Goal: Task Accomplishment & Management: Manage account settings

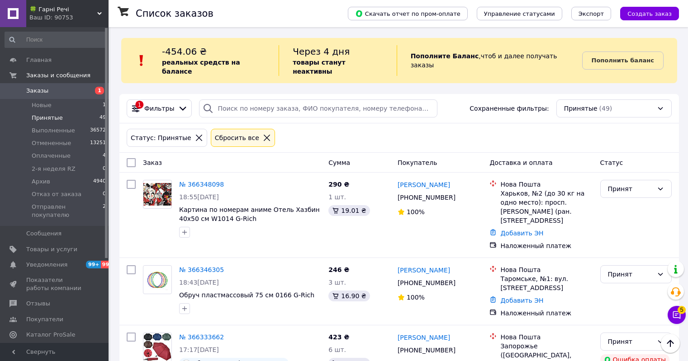
scroll to position [1490, 0]
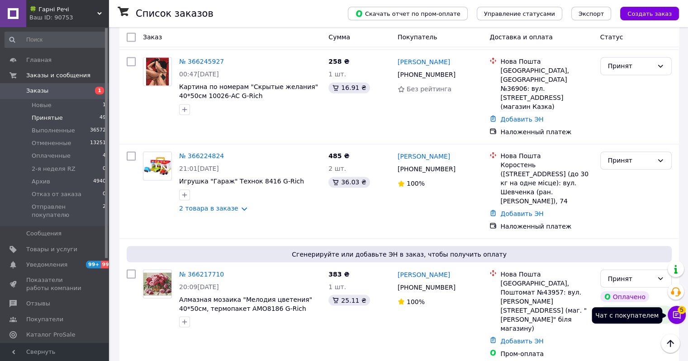
click at [680, 313] on button "Чат с покупателем 5" at bounding box center [677, 315] width 18 height 18
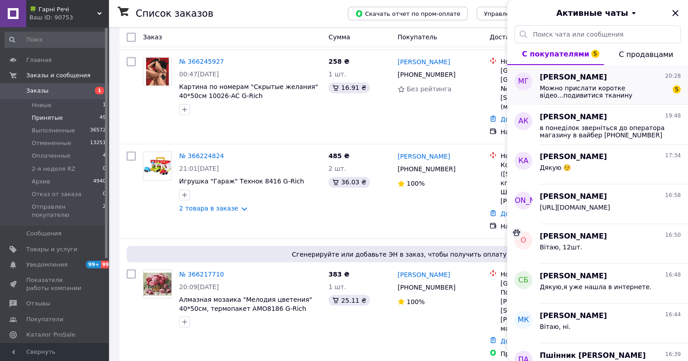
click at [579, 90] on span "Можно прислати коротке відео...подивитися тканину" at bounding box center [604, 92] width 128 height 14
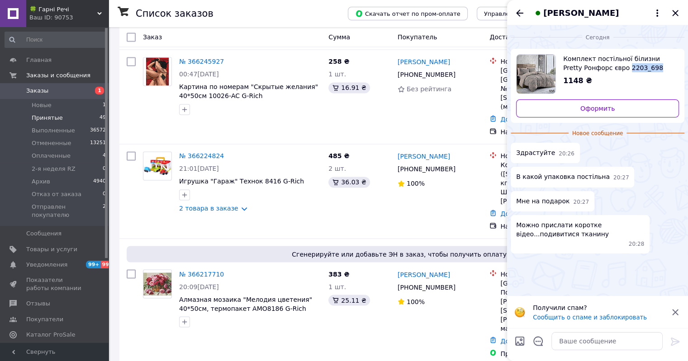
drag, startPoint x: 631, startPoint y: 68, endPoint x: 605, endPoint y: 65, distance: 25.5
copy span "2203_698"
click at [568, 343] on textarea at bounding box center [606, 341] width 111 height 18
type textarea "А"
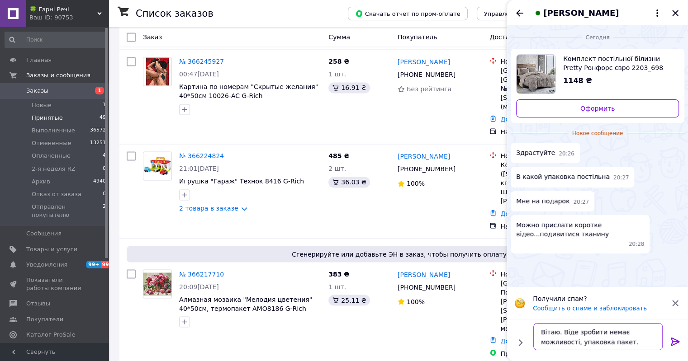
scroll to position [6, 0]
click at [568, 325] on textarea "Вітаю. Віде зробити немає можливості, упаковка пакет." at bounding box center [597, 336] width 129 height 27
click at [628, 334] on textarea "Вітаю. Відое зробити немає можливості, упаковка пакет." at bounding box center [597, 336] width 129 height 27
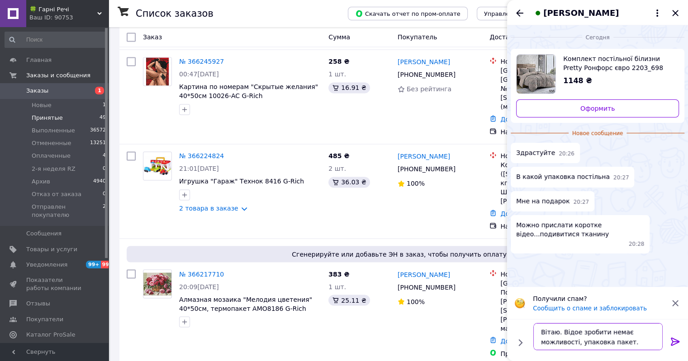
drag, startPoint x: 575, startPoint y: 332, endPoint x: 570, endPoint y: 335, distance: 5.9
click at [570, 335] on textarea "Вітаю. Відое зробити немає можливості, упаковка пакет." at bounding box center [597, 336] width 129 height 27
type textarea "Вітаю. Відео зробити немає можливості, упаковка пакет."
click at [631, 338] on textarea "Вітаю. Відео зробити немає можливості, упаковка пакет." at bounding box center [597, 336] width 129 height 27
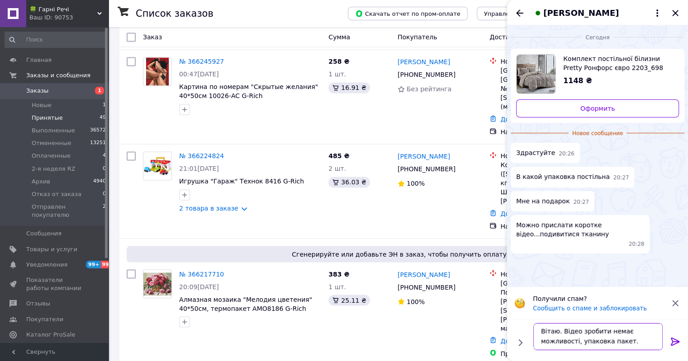
paste textarea
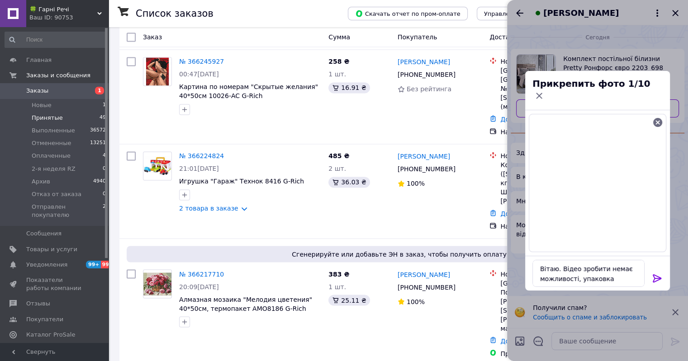
click at [655, 275] on icon at bounding box center [657, 279] width 9 height 8
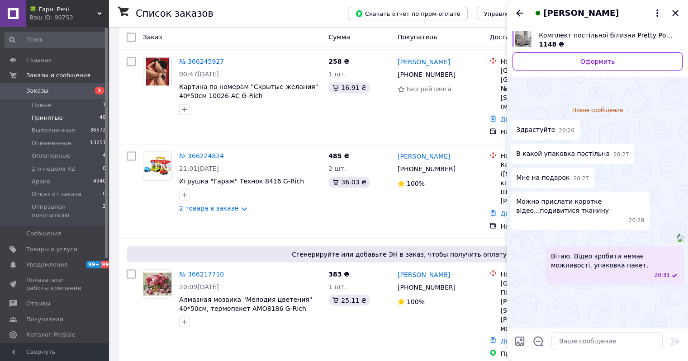
scroll to position [87, 0]
click at [577, 345] on textarea at bounding box center [606, 341] width 111 height 18
drag, startPoint x: 610, startPoint y: 345, endPoint x: 534, endPoint y: 338, distance: 76.3
click at [534, 338] on textarea "постіль не разрахована" at bounding box center [597, 341] width 129 height 18
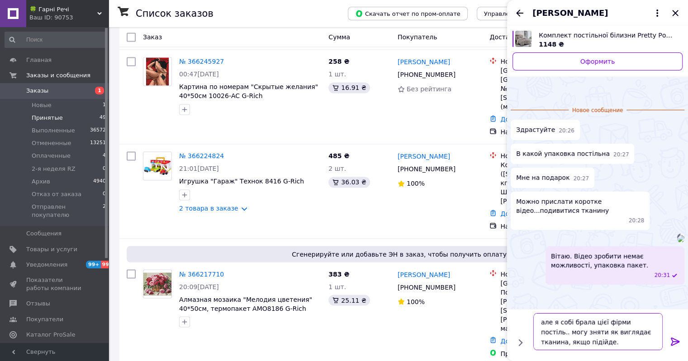
type textarea "але я собі брала цієї фірми постіль.. могу зняти як виглядає тканина, якщо піді…"
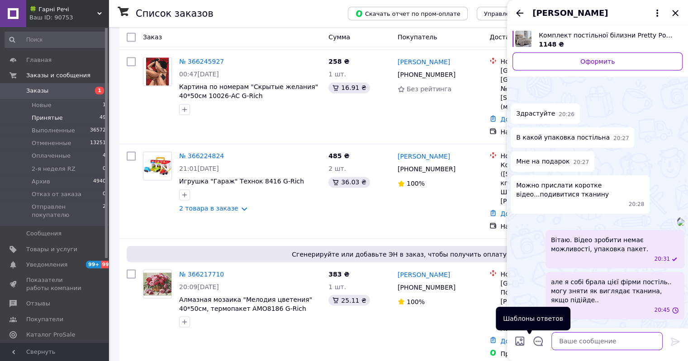
scroll to position [113, 0]
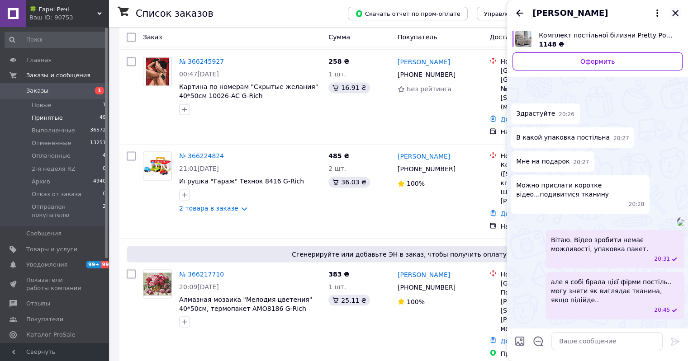
click at [678, 8] on icon "Закрыть" at bounding box center [675, 13] width 11 height 11
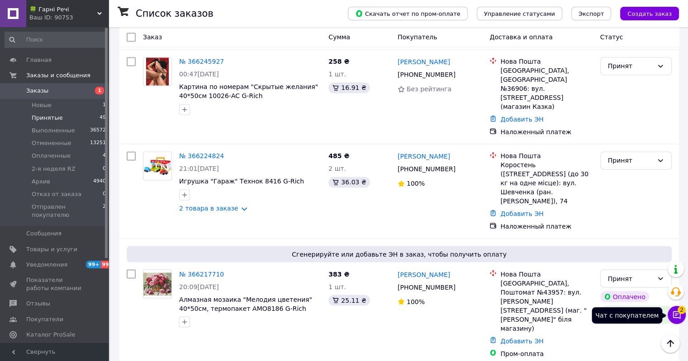
click at [684, 314] on button "Чат с покупателем 2" at bounding box center [677, 315] width 18 height 18
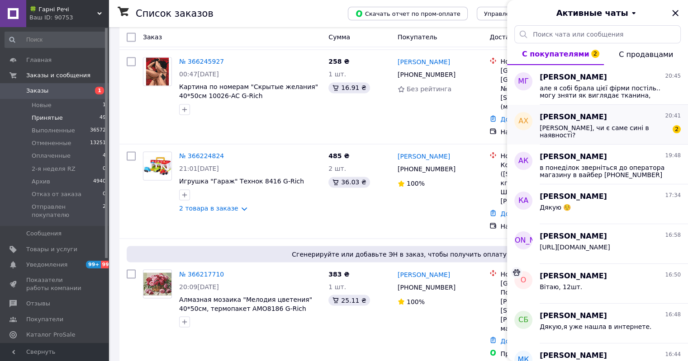
click at [560, 131] on span "Вітаю, чи є саме сині в наявності?" at bounding box center [604, 131] width 128 height 14
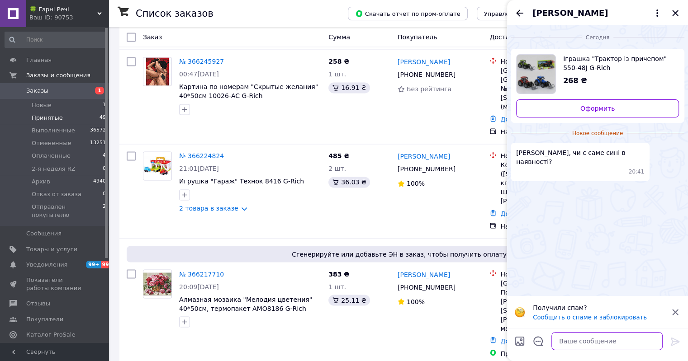
click at [588, 340] on textarea at bounding box center [606, 341] width 111 height 18
drag, startPoint x: 655, startPoint y: 57, endPoint x: 571, endPoint y: 65, distance: 83.6
copy span "550-48J"
click at [584, 341] on textarea "Вітаю," at bounding box center [597, 341] width 129 height 18
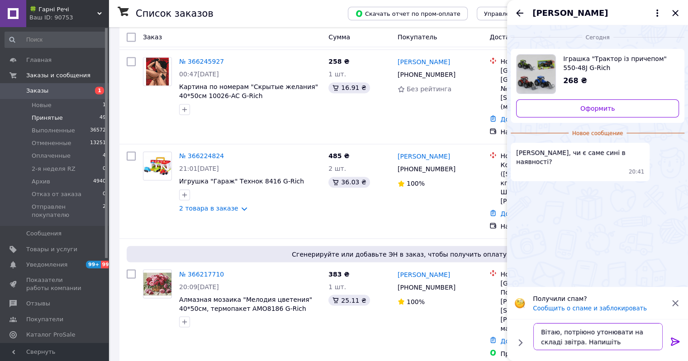
click at [598, 334] on textarea "Вітаю, потріюно утонювати на складі звітра. Напишіть" at bounding box center [597, 336] width 129 height 27
click at [575, 332] on textarea "Вітаю, потріюно уточнювати на складі звітра. Напишіть" at bounding box center [597, 336] width 129 height 27
click at [548, 343] on textarea "Вітаю, потрібно уточнювати на складі звітра. Напишіть" at bounding box center [597, 336] width 129 height 27
click at [545, 344] on textarea "Вітаю, потрібно уточнювати на складі звтра. Напишіть" at bounding box center [597, 336] width 129 height 27
type textarea "Вітаю, потрібно уточнювати на складі завтра. Напишіть"
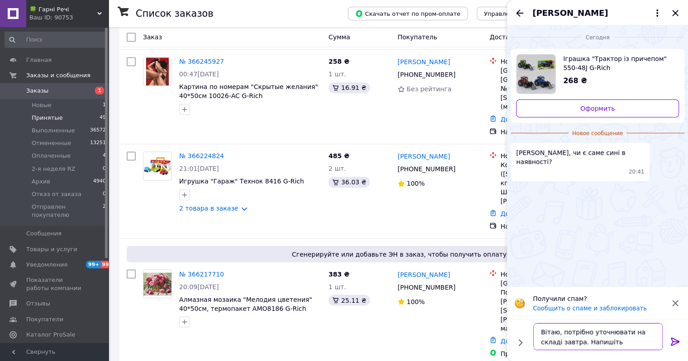
click at [601, 344] on textarea "Вітаю, потрібно уточнювати на складі завтра. Напишіть" at bounding box center [597, 336] width 129 height 27
drag, startPoint x: 595, startPoint y: 346, endPoint x: 524, endPoint y: 330, distance: 72.9
click at [524, 330] on div "Вітаю, потрібно уточнювати на складі завтра. Напишіть Вітаю, потрібно уточнюват…" at bounding box center [598, 337] width 174 height 34
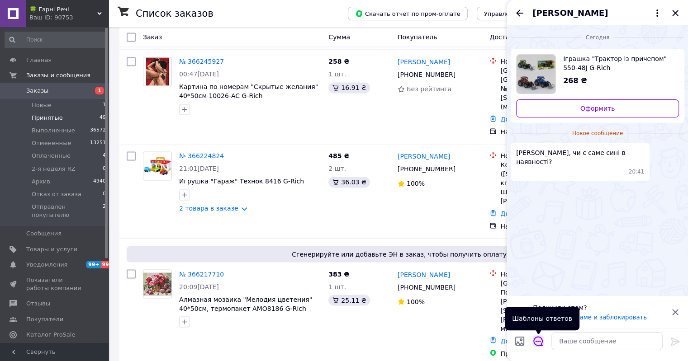
click at [535, 340] on icon "Открыть шаблоны ответов" at bounding box center [538, 342] width 10 height 10
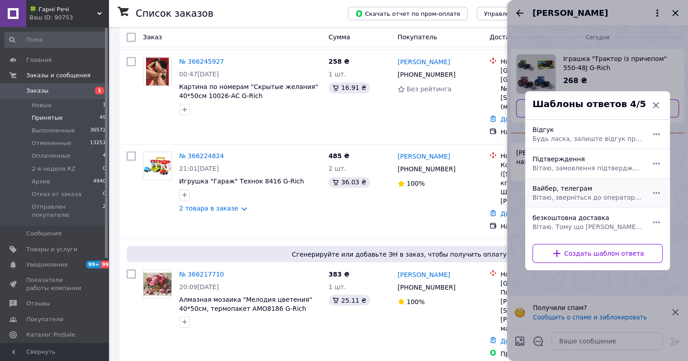
click at [566, 199] on span "Вітаю, зверніться до оператора магазину в вайбер +380982633422 або телеграм +38…" at bounding box center [587, 197] width 110 height 9
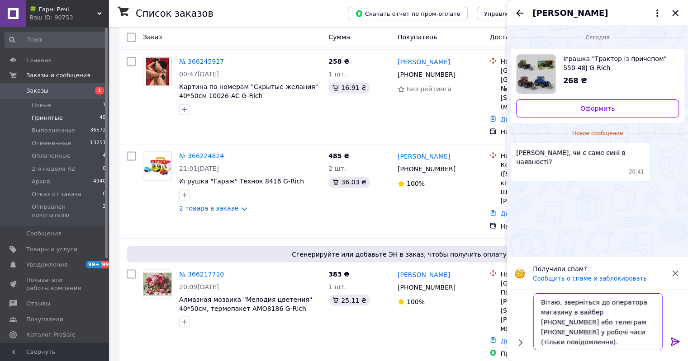
drag, startPoint x: 557, startPoint y: 302, endPoint x: 520, endPoint y: 296, distance: 37.1
click at [520, 296] on div "Вітаю, зверніться до оператора магазину в вайбер +380982633422 або телеграм +38…" at bounding box center [598, 322] width 174 height 64
paste textarea "отрібно уточнювати на складі завтра. Напишіть ,"
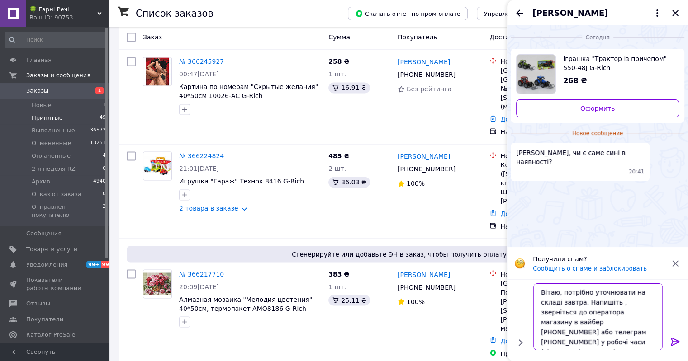
drag, startPoint x: 625, startPoint y: 304, endPoint x: 592, endPoint y: 301, distance: 33.1
click at [592, 301] on textarea "Вітаю, потрібно уточнювати на складі завтра. Напишіть , зверніться до оператора…" at bounding box center [597, 317] width 129 height 67
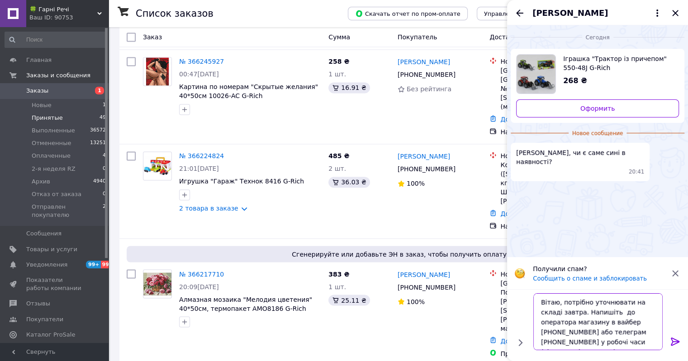
scroll to position [0, 0]
click at [628, 344] on textarea "Вітаю, потрібно уточнювати на складі завтра. Напишіть до оператора магазину в в…" at bounding box center [597, 322] width 129 height 57
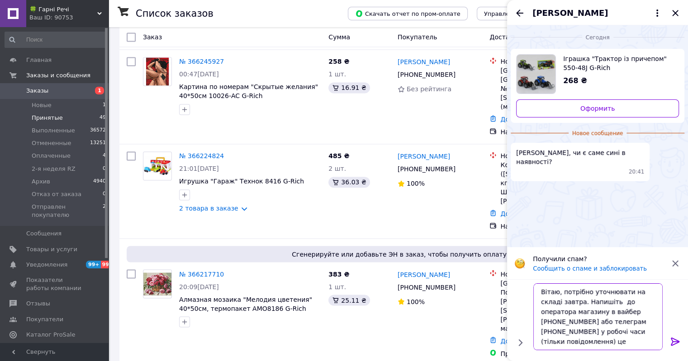
type textarea "Вітаю, потрібно уточнювати на складі завтра. Напишіть до оператора магазину в в…"
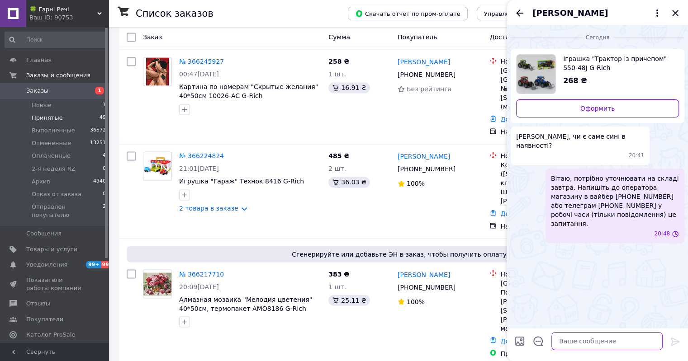
scroll to position [0, 0]
click at [521, 10] on icon "Назад" at bounding box center [519, 13] width 11 height 11
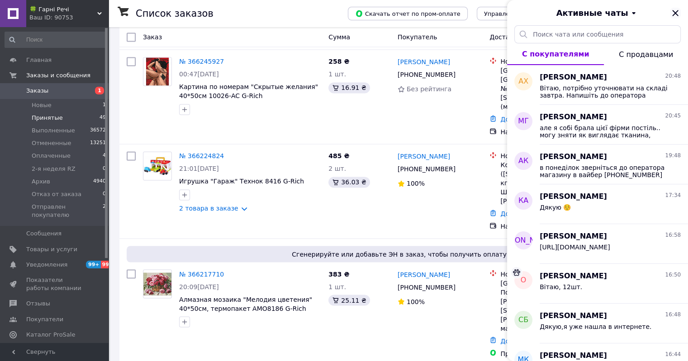
click at [678, 14] on icon "Закрыть" at bounding box center [675, 13] width 11 height 11
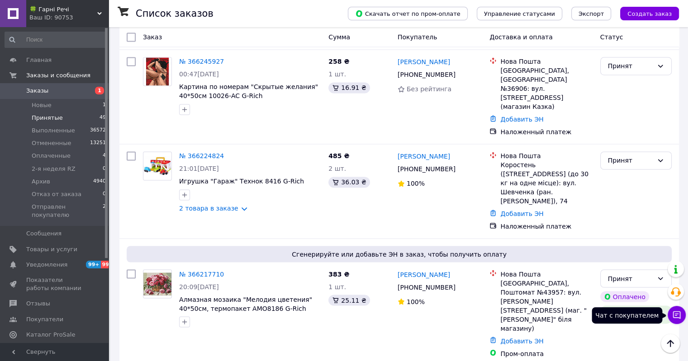
click at [677, 319] on icon at bounding box center [676, 315] width 9 height 9
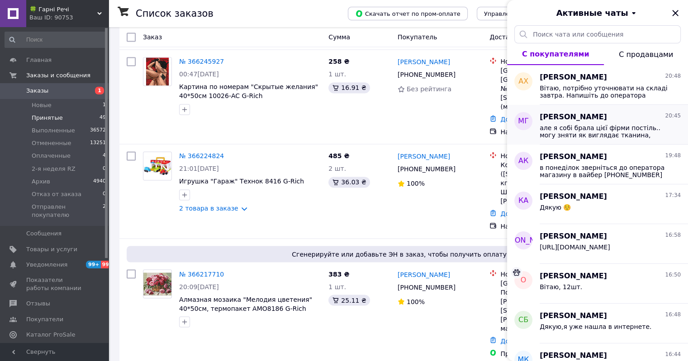
click at [580, 130] on span "але я собі брала цієї фірми постіль.. могу зняти як виглядає тканина, якщо піді…" at bounding box center [604, 131] width 128 height 14
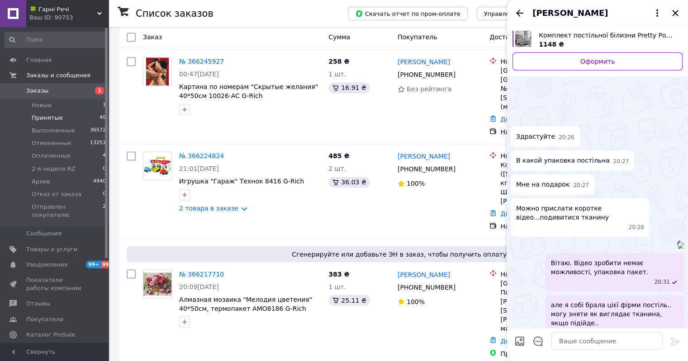
scroll to position [80, 0]
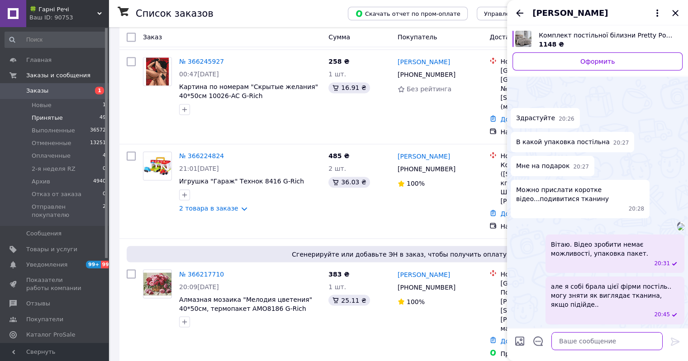
click at [573, 339] on textarea at bounding box center [606, 341] width 111 height 18
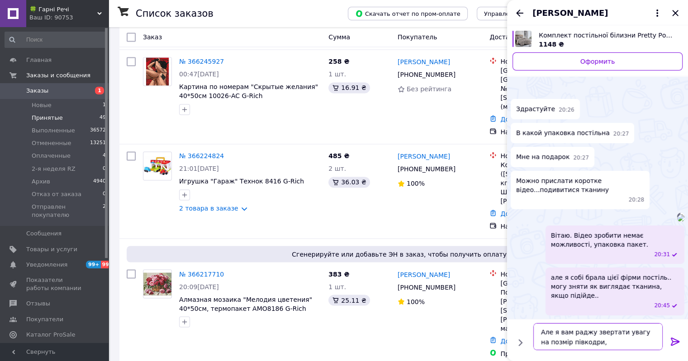
click at [541, 342] on textarea "Але я вам раджу звертати увагу на позмір півкодри," at bounding box center [597, 336] width 129 height 27
click at [604, 344] on textarea "Але я вам раджу звертати увагу на розмір півкодри," at bounding box center [597, 336] width 129 height 27
click at [577, 342] on textarea "Але я вам раджу звертати увагу на розмір півкодри," at bounding box center [597, 336] width 129 height 27
click at [0, 0] on lt-span "підковдри" at bounding box center [0, 0] width 0 height 0
click at [602, 345] on textarea "Але я вам раджу звертати увагу на розмір підковдри," at bounding box center [597, 336] width 129 height 27
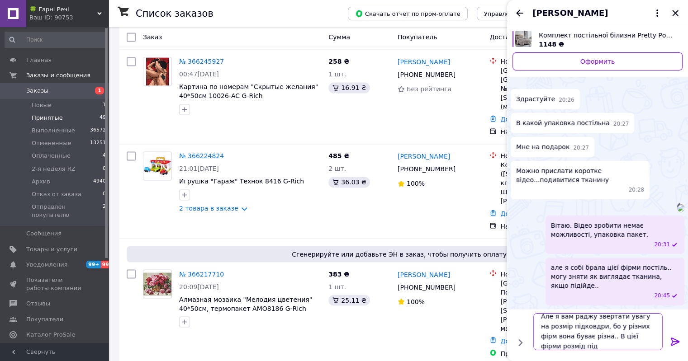
scroll to position [0, 0]
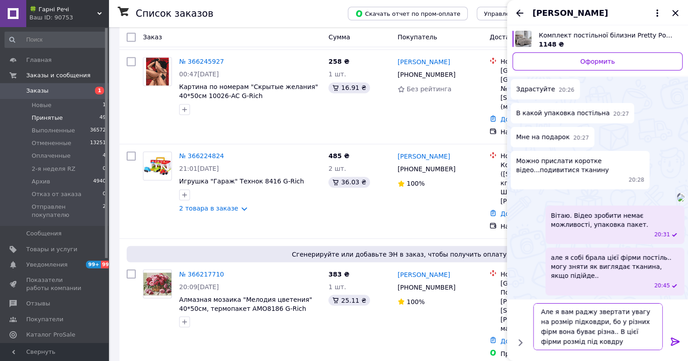
paste textarea "200*220"
click at [650, 332] on textarea "Але я вам раджу звертати увагу на розмір підковдри, бо у різних фірм вона буває…" at bounding box center [597, 327] width 129 height 47
type textarea "Але я вам раджу звертати увагу на розмір підковдри, бо у різних фірм вона буває…"
click at [604, 345] on textarea "Але я вам раджу звертати увагу на розмір підковдри, бо у різних фірм вона буває…" at bounding box center [597, 327] width 129 height 47
click at [612, 339] on textarea "Але я вам раджу звертати увагу на розмір підковдри, бо у різних фірм вона буває…" at bounding box center [597, 327] width 129 height 47
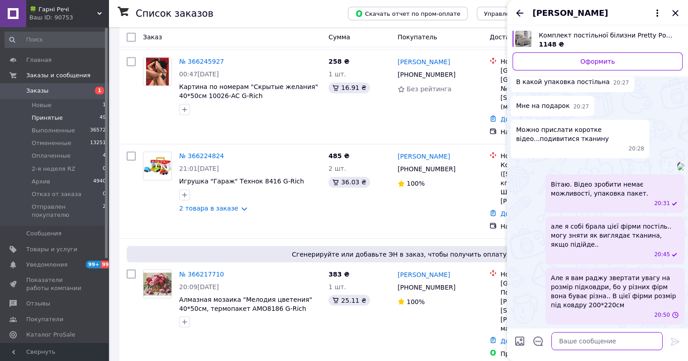
scroll to position [173, 0]
click at [519, 12] on icon "Назад" at bounding box center [519, 13] width 11 height 11
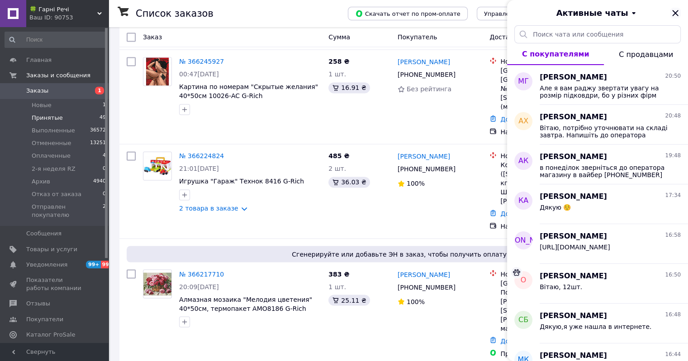
click at [679, 14] on icon "Закрыть" at bounding box center [675, 13] width 11 height 11
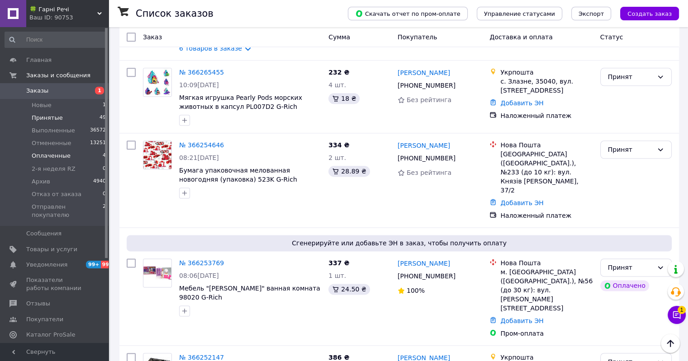
scroll to position [947, 0]
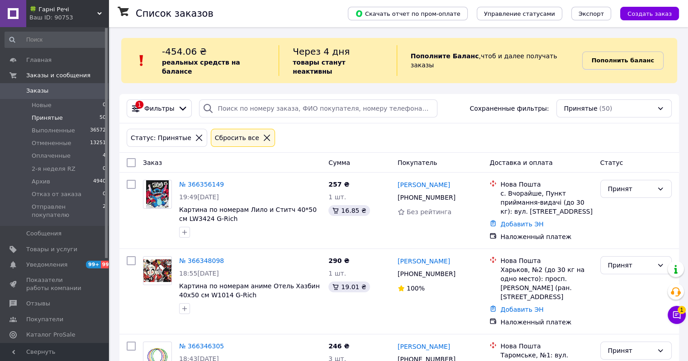
click at [606, 57] on b "Пополнить баланс" at bounding box center [623, 60] width 62 height 7
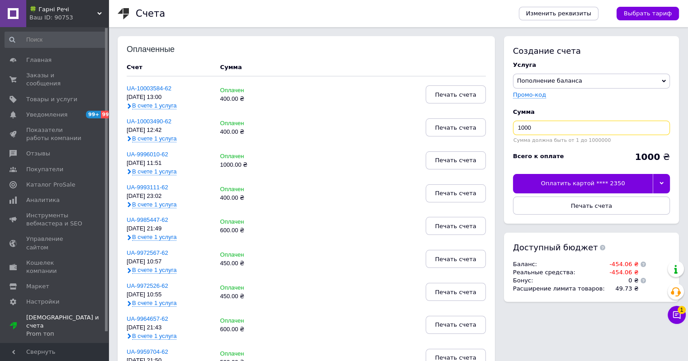
drag, startPoint x: 536, startPoint y: 128, endPoint x: 495, endPoint y: 124, distance: 40.5
type input "500"
click at [660, 180] on div at bounding box center [661, 183] width 17 height 19
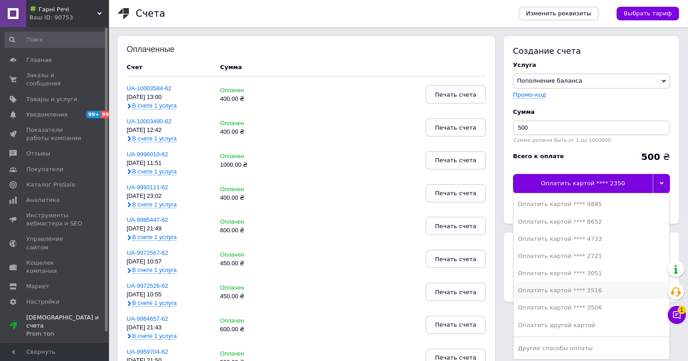
click at [570, 295] on li "Оплатить картой **** 3516" at bounding box center [591, 290] width 156 height 17
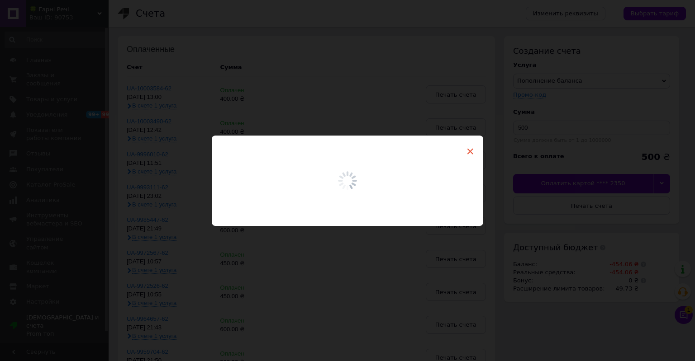
click at [471, 152] on span "×" at bounding box center [470, 151] width 8 height 15
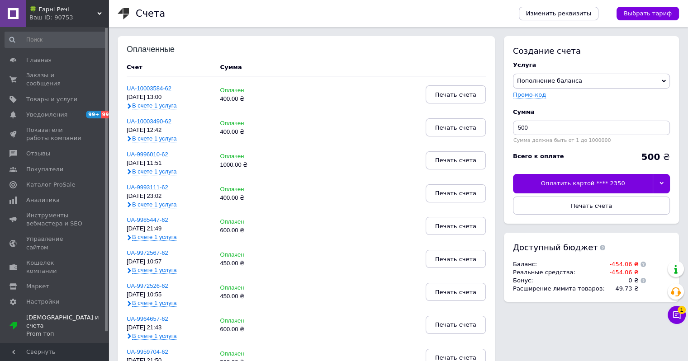
click at [683, 316] on button "Чат с покупателем 1" at bounding box center [677, 315] width 18 height 18
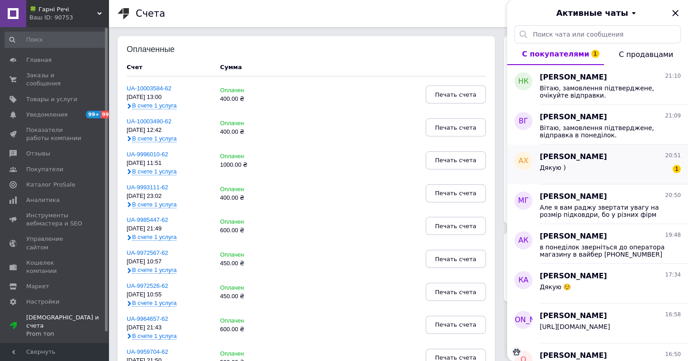
click at [601, 164] on div "Дякую ) 1" at bounding box center [610, 169] width 141 height 14
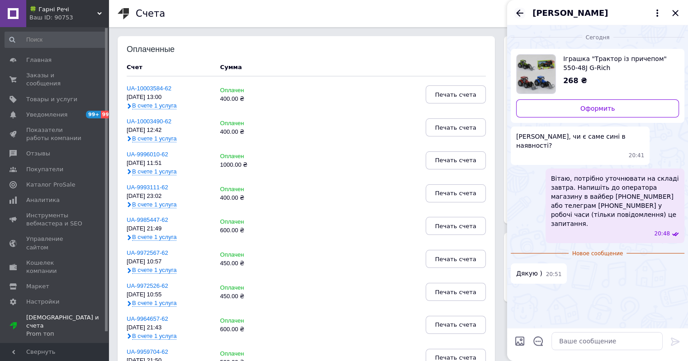
click at [522, 11] on icon "Назад" at bounding box center [519, 13] width 11 height 11
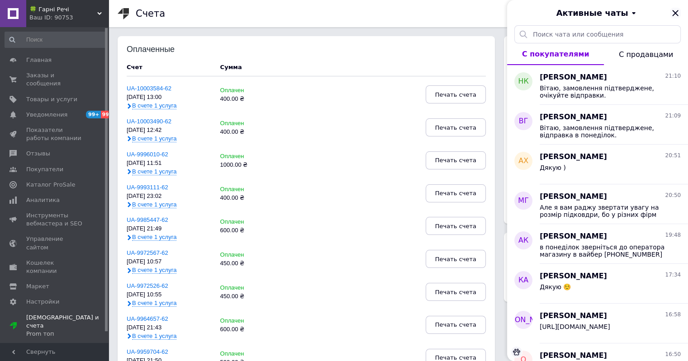
click at [672, 11] on icon "Закрыть" at bounding box center [675, 13] width 11 height 11
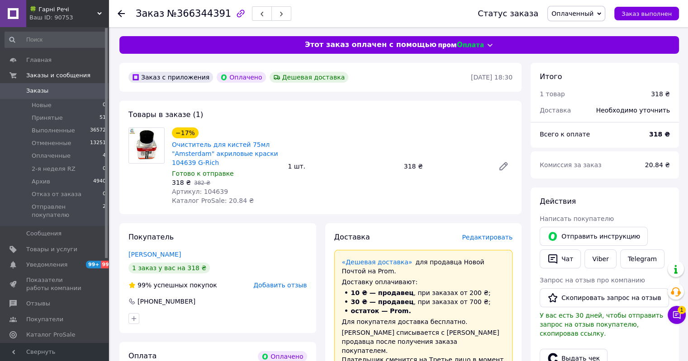
click at [581, 16] on span "Оплаченный" at bounding box center [572, 13] width 42 height 7
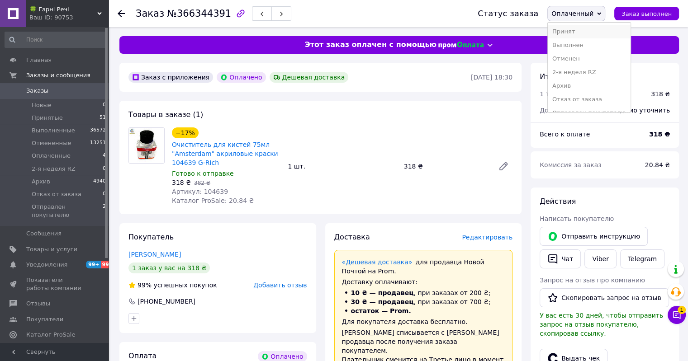
click at [579, 32] on li "Принят" at bounding box center [589, 32] width 82 height 14
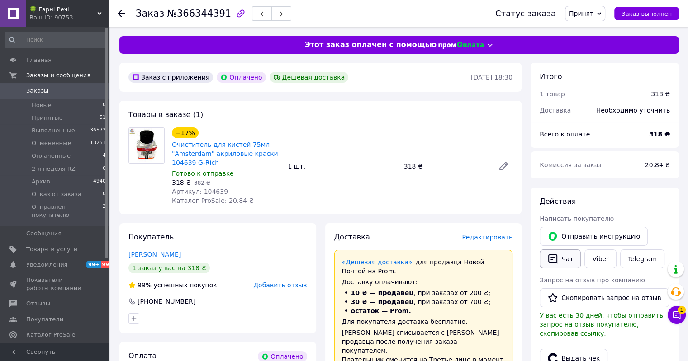
click at [561, 262] on button "Чат" at bounding box center [560, 259] width 41 height 19
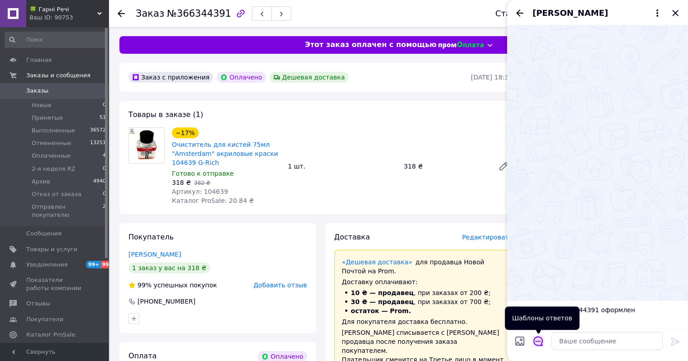
click at [538, 344] on icon "Открыть шаблоны ответов" at bounding box center [538, 342] width 10 height 10
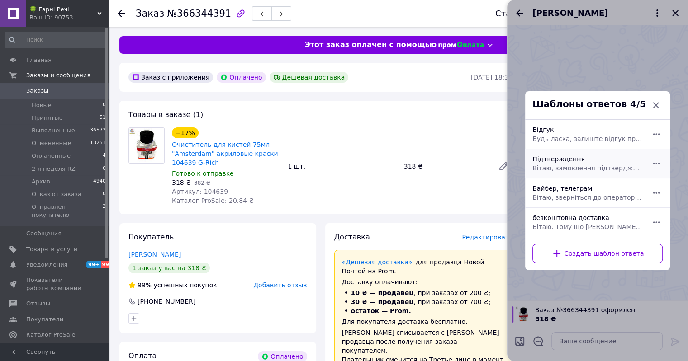
click at [564, 164] on span "Вітаю, замовлення підтверджене, відправка [PERSON_NAME]" at bounding box center [587, 168] width 110 height 9
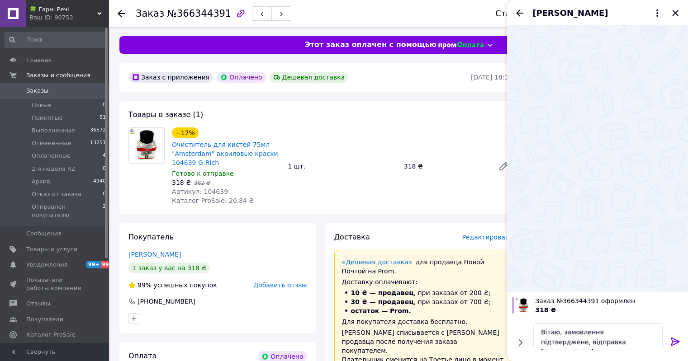
scroll to position [0, 0]
click at [586, 341] on textarea "Вітаю, замовлення підтверджене, відправка в" at bounding box center [597, 336] width 129 height 27
type textarea "Вітаю, замовлення підтверджене, відправка в понеділок."
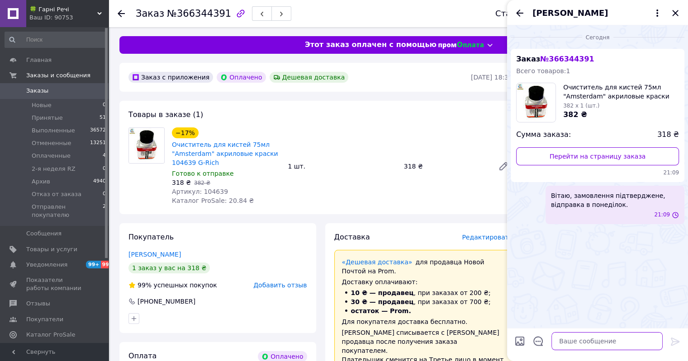
scroll to position [0, 0]
click at [674, 12] on icon "Закрыть" at bounding box center [675, 13] width 6 height 6
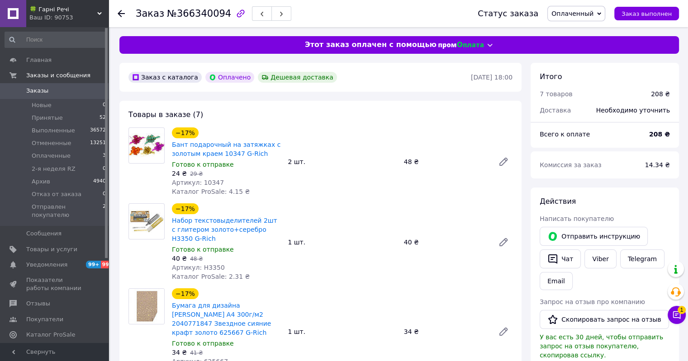
click at [579, 7] on span "Оплаченный" at bounding box center [576, 13] width 58 height 15
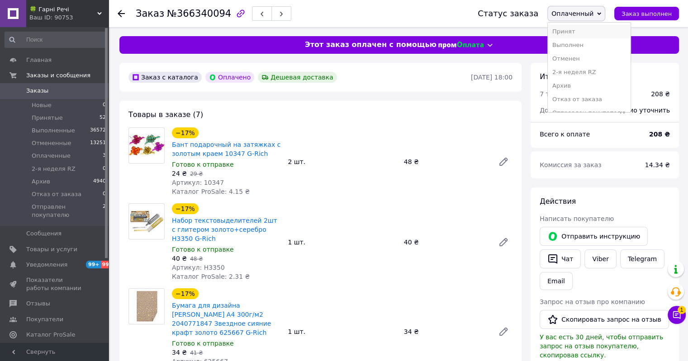
click at [585, 33] on li "Принят" at bounding box center [589, 32] width 82 height 14
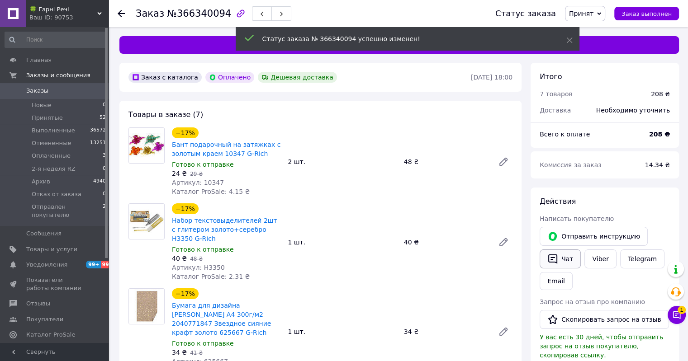
click at [563, 265] on button "Чат" at bounding box center [560, 259] width 41 height 19
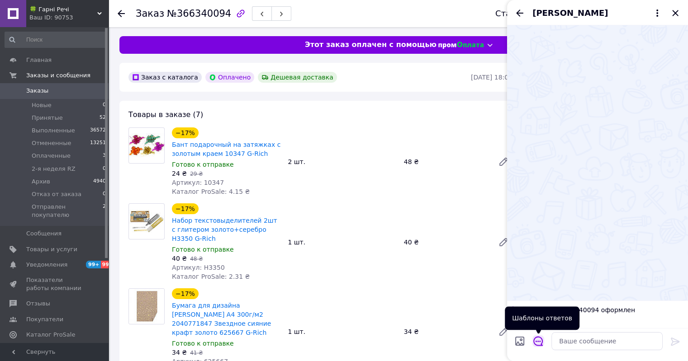
click at [542, 339] on icon "Открыть шаблоны ответов" at bounding box center [538, 342] width 10 height 10
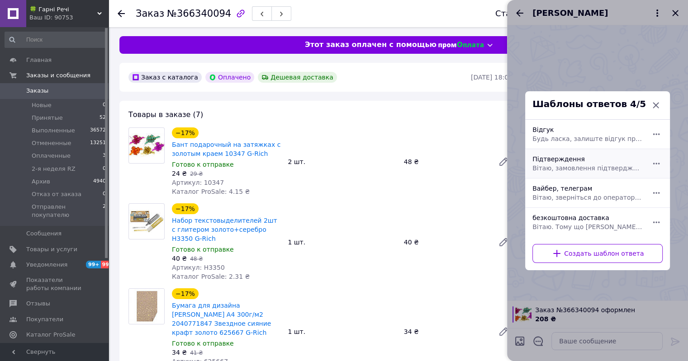
click at [570, 161] on div "Підтверждення Вітаю, замовлення підтверджене, відправка в" at bounding box center [588, 163] width 118 height 25
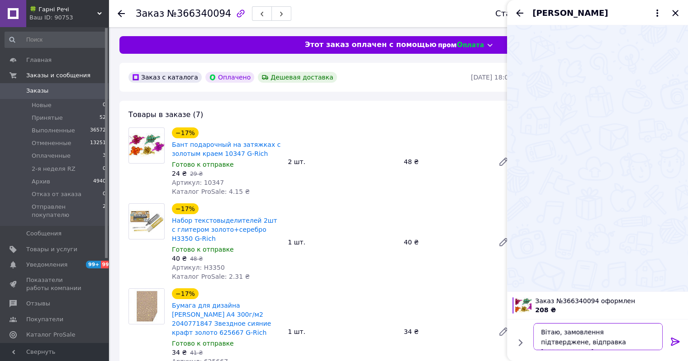
drag, startPoint x: 636, startPoint y: 331, endPoint x: 641, endPoint y: 340, distance: 10.5
click at [641, 340] on textarea "Вітаю, замовлення підтверджене, відправка [PERSON_NAME]" at bounding box center [597, 336] width 129 height 27
click at [609, 349] on textarea "Вітаю, замовлення підтверджене, відправка [PERSON_NAME]" at bounding box center [597, 336] width 129 height 27
click at [643, 334] on textarea "Вітаю, замовлення підтверджене, відправка [PERSON_NAME]" at bounding box center [597, 336] width 129 height 27
click at [593, 342] on textarea "Вітаю, замовлення підтверджене, очікуйте відправка в" at bounding box center [597, 336] width 129 height 27
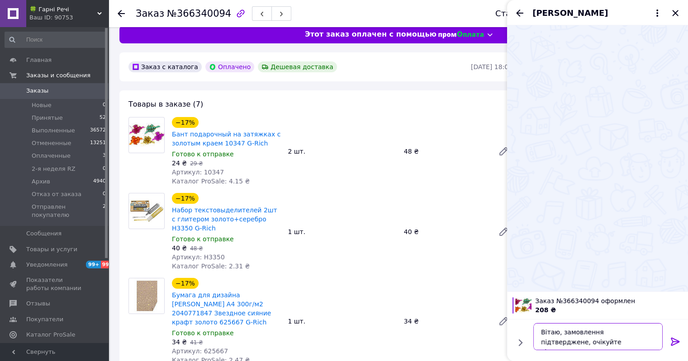
scroll to position [45, 0]
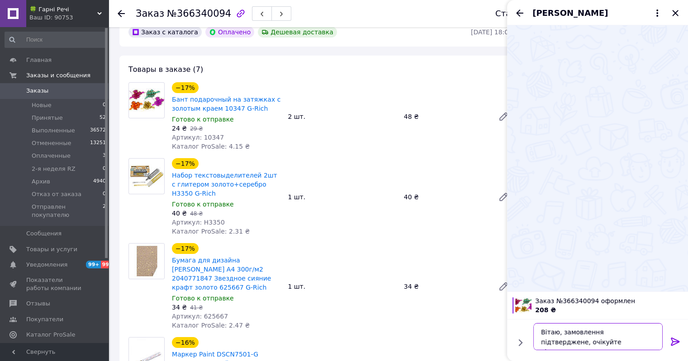
type textarea "Вітаю, замовлення підтверджене, очікуйте відправки."
click at [674, 338] on icon at bounding box center [675, 342] width 11 height 11
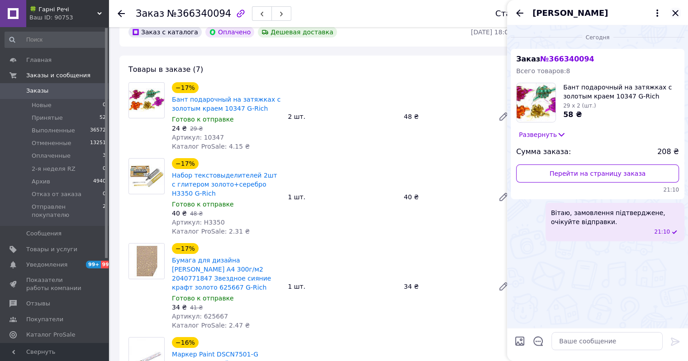
click at [673, 12] on icon "Закрыть" at bounding box center [675, 13] width 11 height 11
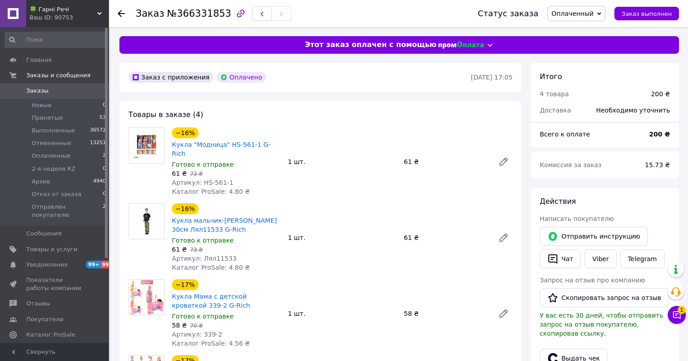
click at [593, 12] on span "Оплаченный" at bounding box center [572, 13] width 42 height 7
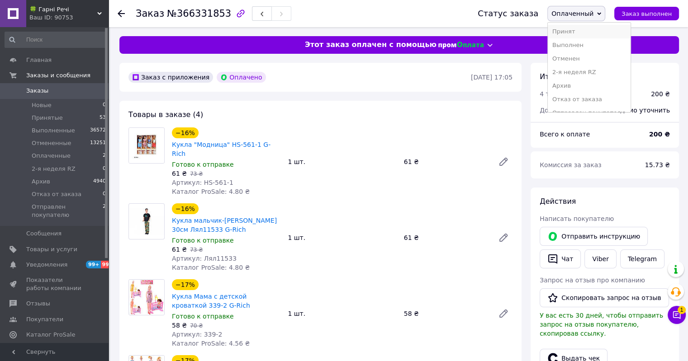
click at [586, 33] on li "Принят" at bounding box center [589, 32] width 82 height 14
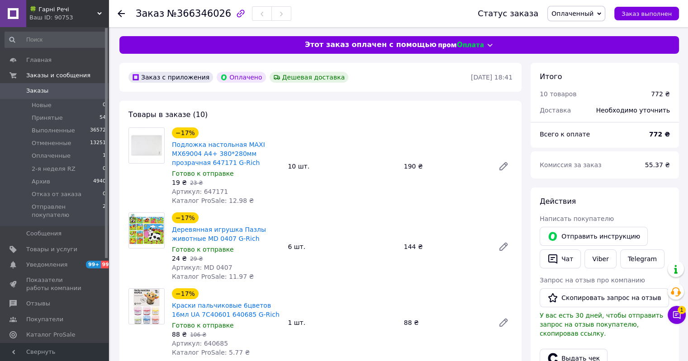
click at [593, 8] on span "Оплаченный" at bounding box center [576, 13] width 58 height 15
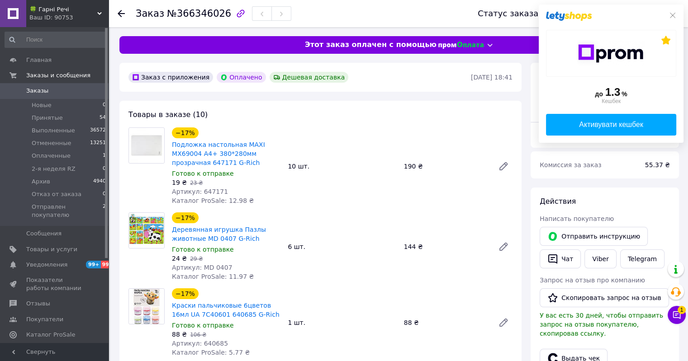
click at [584, 29] on li "Принят" at bounding box center [589, 32] width 82 height 14
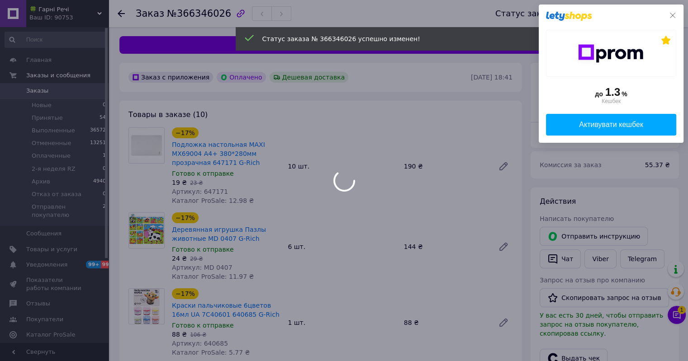
click at [674, 13] on icon at bounding box center [672, 15] width 7 height 7
